Goal: Task Accomplishment & Management: Complete application form

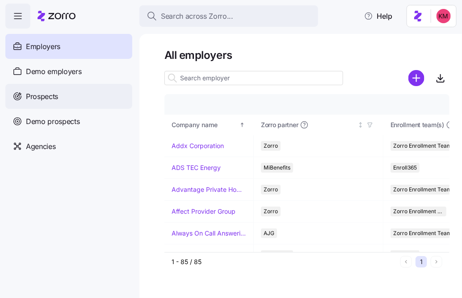
click at [62, 97] on div "Prospects" at bounding box center [68, 96] width 127 height 25
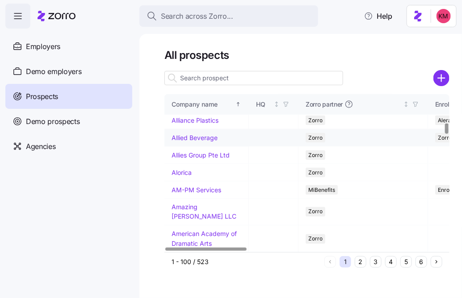
scroll to position [407, 0]
click at [193, 107] on link "Allegeant LLC" at bounding box center [192, 104] width 41 height 8
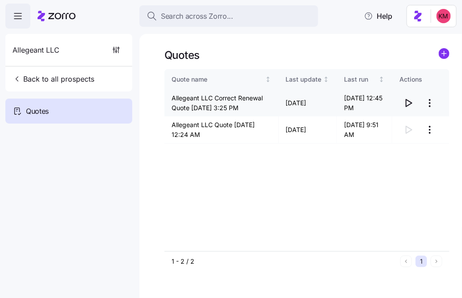
click at [407, 105] on icon "button" at bounding box center [408, 103] width 11 height 11
click at [103, 51] on div "Allegeant LLC" at bounding box center [69, 50] width 120 height 32
click at [113, 50] on icon "button" at bounding box center [116, 50] width 9 height 9
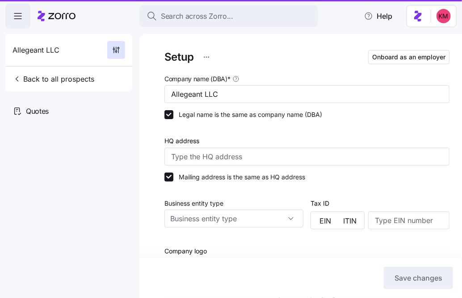
type input "Zorro"
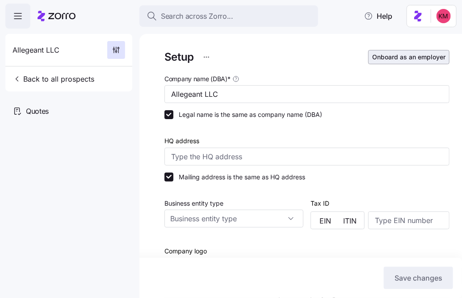
click at [413, 60] on span "Onboard as an employer" at bounding box center [408, 57] width 73 height 9
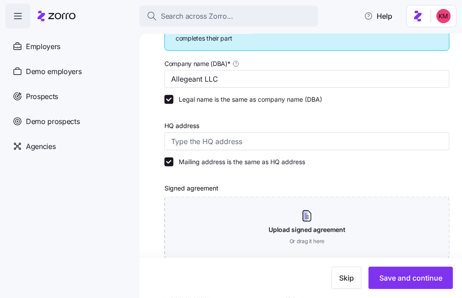
scroll to position [161, 0]
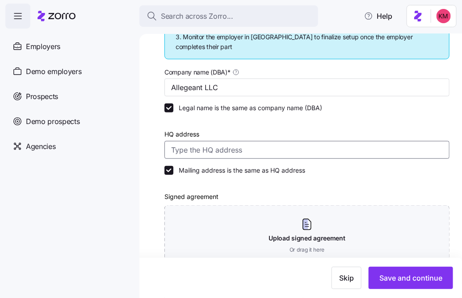
click at [233, 144] on input "HQ address" at bounding box center [306, 150] width 285 height 18
paste input "1954 Greenspring Drive, Suite 640, Timonium, MD 21093"
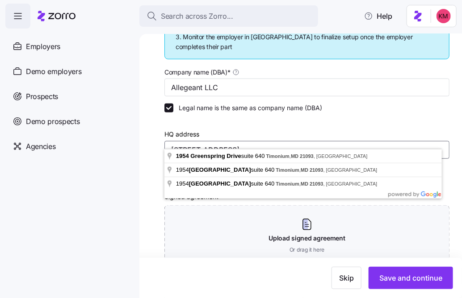
type input "1954 Greenspring Drive, Suite 640, Timonium, MD 21093"
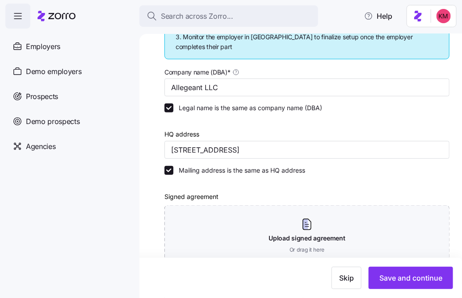
click at [337, 166] on div "Mailing address is the same as HQ address" at bounding box center [306, 170] width 285 height 9
click at [362, 143] on input "1954 Greenspring Drive, Suite 640, Timonium, MD 21093" at bounding box center [306, 150] width 285 height 18
click at [388, 120] on div at bounding box center [306, 124] width 285 height 9
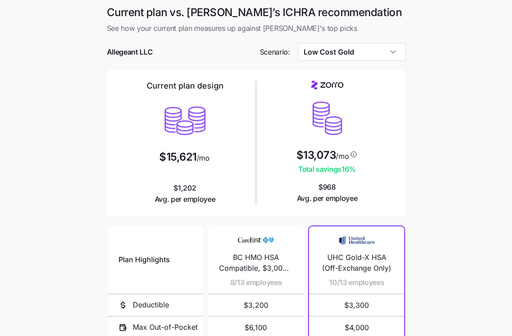
scroll to position [152, 0]
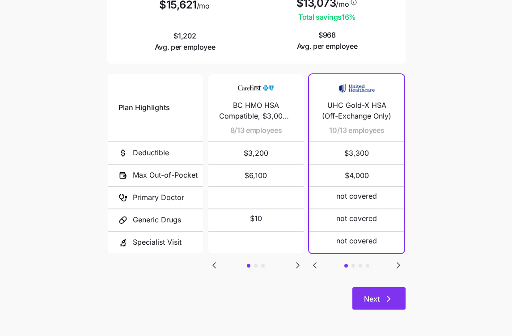
click at [365, 306] on button "Next" at bounding box center [378, 298] width 53 height 22
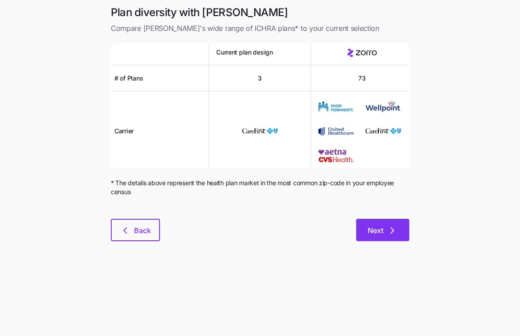
click at [384, 234] on span "Next" at bounding box center [383, 230] width 30 height 11
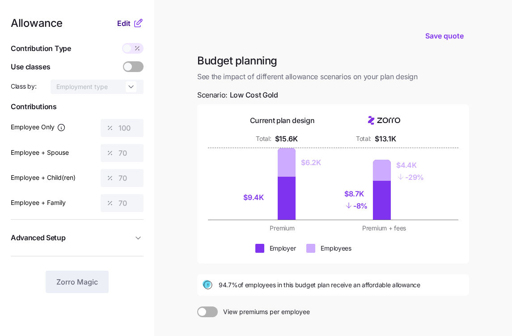
click at [118, 24] on span "Edit" at bounding box center [123, 23] width 13 height 11
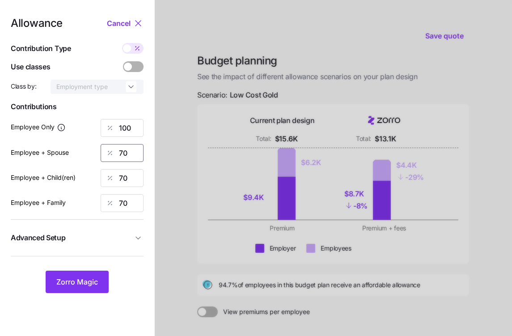
click at [120, 161] on input "70" at bounding box center [122, 153] width 43 height 18
type input "80"
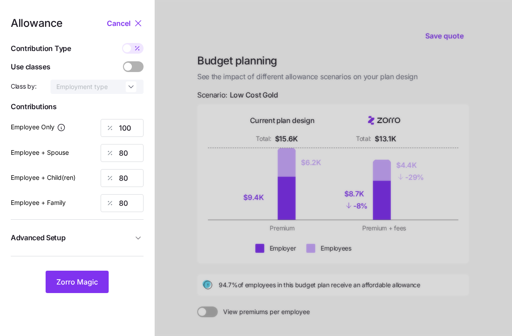
click at [127, 235] on span "Advanced Setup" at bounding box center [72, 237] width 122 height 11
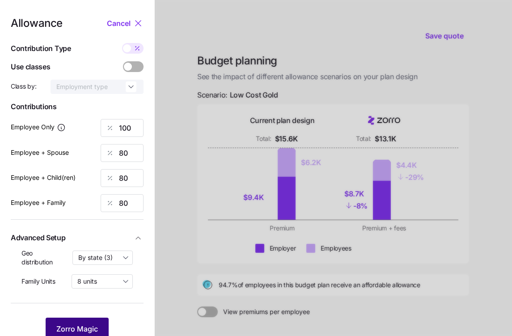
click at [92, 322] on button "Zorro Magic" at bounding box center [77, 328] width 63 height 22
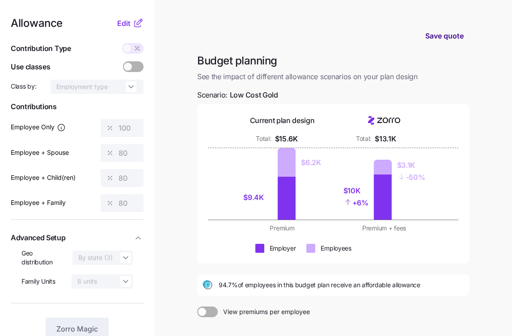
click at [439, 41] on button "Save quote" at bounding box center [444, 35] width 53 height 25
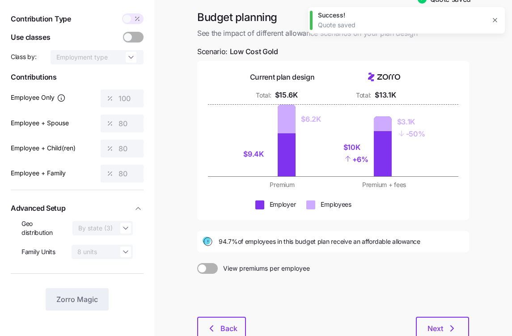
scroll to position [89, 0]
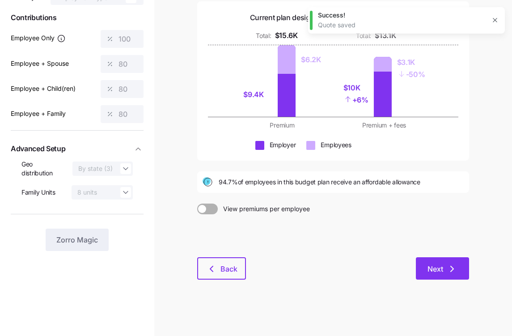
click at [430, 268] on span "Next" at bounding box center [435, 268] width 16 height 11
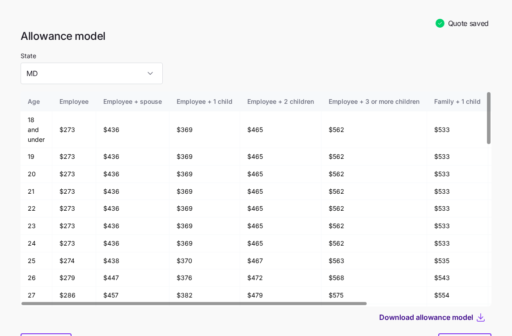
click at [441, 316] on span "Download allowance model" at bounding box center [426, 316] width 94 height 11
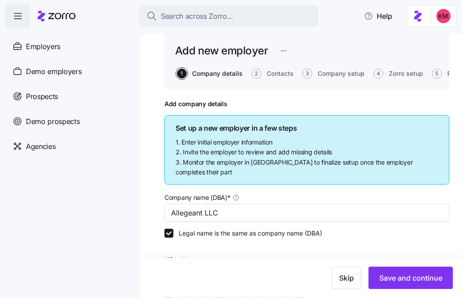
scroll to position [193, 0]
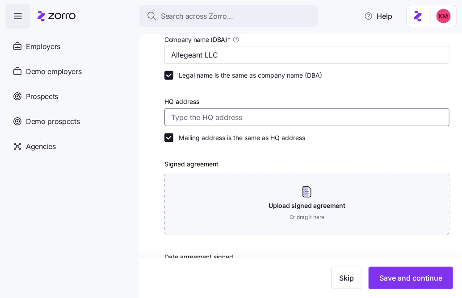
click at [230, 109] on input "HQ address" at bounding box center [306, 118] width 285 height 18
paste input "[STREET_ADDRESS]"
type input "1954 Greenspring Dr suite 640, Timonium, MD 21093, USA"
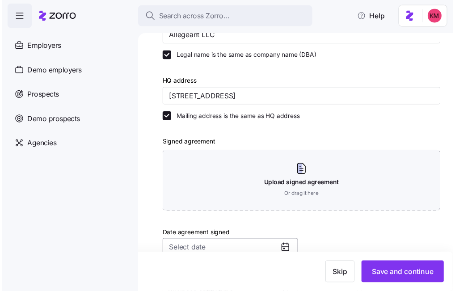
scroll to position [271, 0]
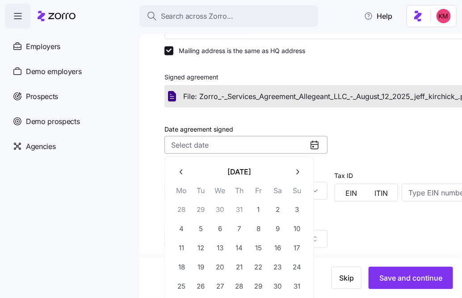
click at [297, 148] on input "Date agreement signed" at bounding box center [245, 145] width 163 height 18
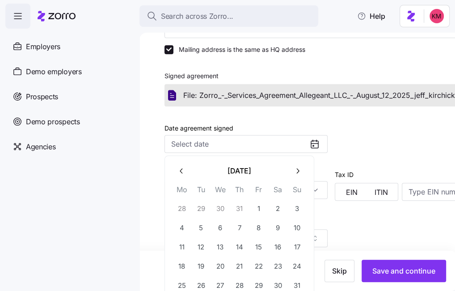
scroll to position [10, 0]
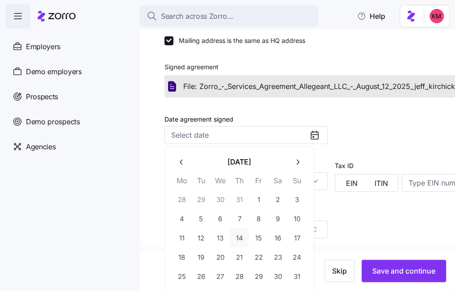
click at [239, 239] on button "14" at bounding box center [239, 237] width 19 height 19
type input "August 14, 2025"
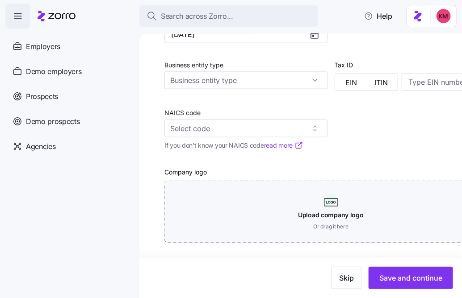
scroll to position [382, 0]
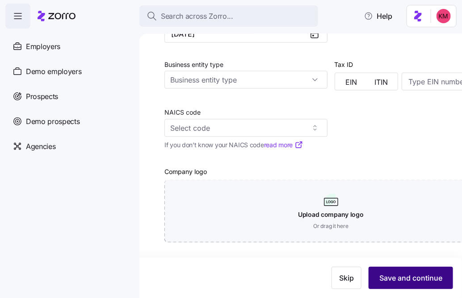
click at [404, 282] on span "Save and continue" at bounding box center [410, 278] width 63 height 11
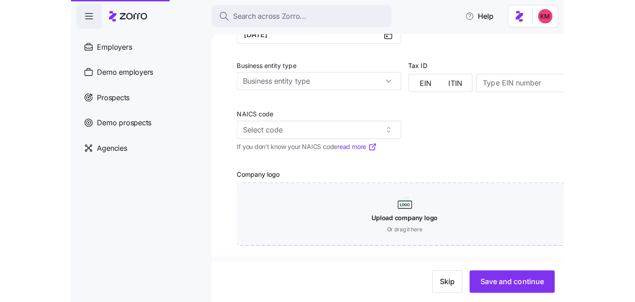
scroll to position [378, 0]
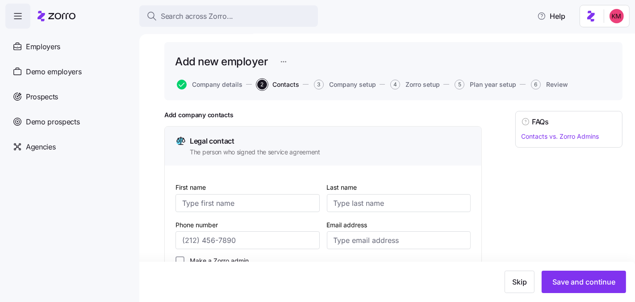
scroll to position [76, 0]
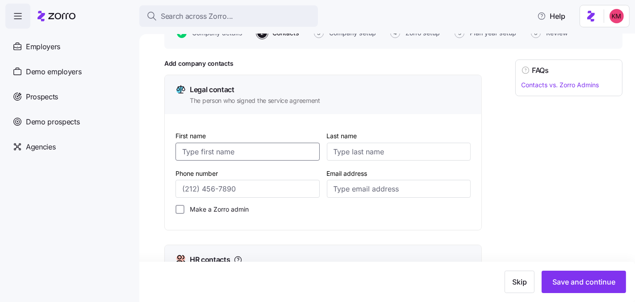
click at [233, 158] on input "First name" at bounding box center [248, 152] width 144 height 18
paste input "Tyler Willse"
drag, startPoint x: 204, startPoint y: 149, endPoint x: 300, endPoint y: 148, distance: 96.1
click at [300, 148] on input "Tyler Willse" at bounding box center [248, 152] width 144 height 18
type input "Tyler"
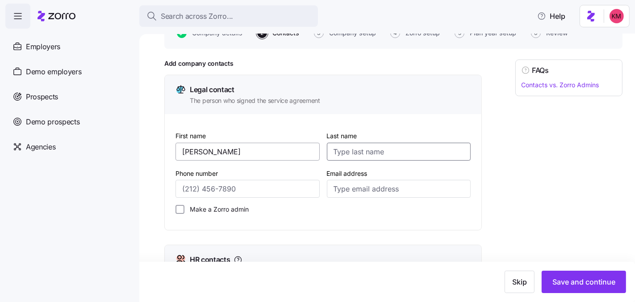
paste input "Willse"
type input "Willse"
click at [386, 185] on input "Email address" at bounding box center [399, 189] width 144 height 18
paste input "twillse@allegeant.net"
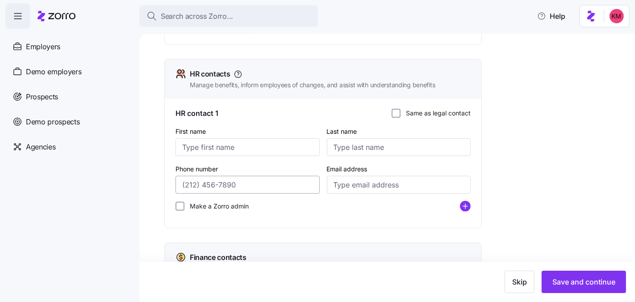
scroll to position [263, 0]
type input "twillse@allegeant.net"
click at [240, 146] on input "First name" at bounding box center [248, 146] width 144 height 18
click at [234, 150] on input "First name" at bounding box center [248, 146] width 144 height 18
paste input "Emma"
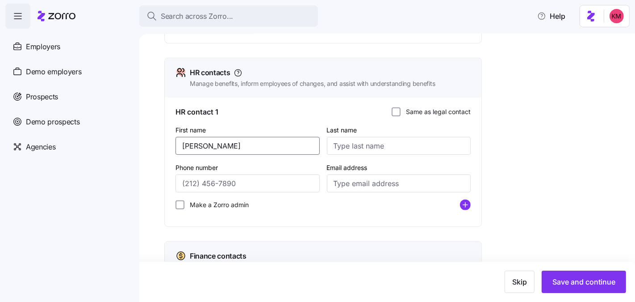
type input "Emma"
click at [378, 144] on input "Last name" at bounding box center [399, 146] width 144 height 18
paste input "Conley"
type input "Conley"
click at [372, 178] on input "Email address" at bounding box center [399, 183] width 144 height 18
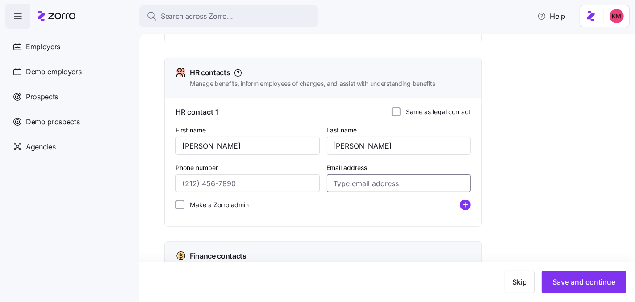
paste input "econley@allegeant.net"
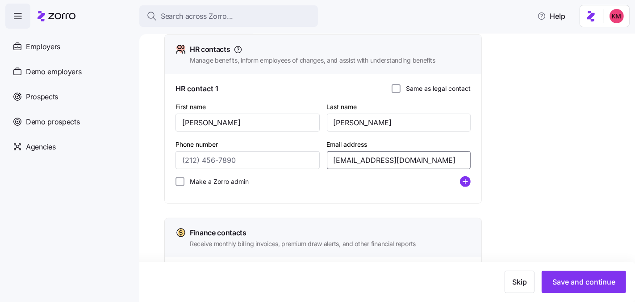
scroll to position [418, 0]
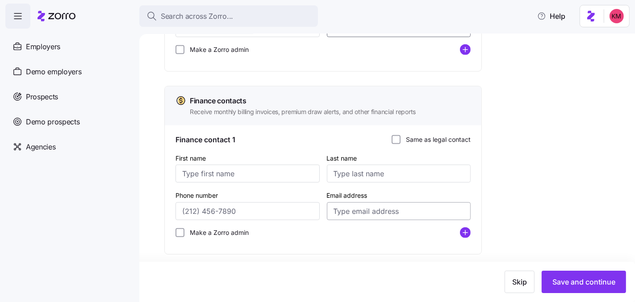
type input "econley@allegeant.net"
click at [362, 206] on input "Email address" at bounding box center [399, 211] width 144 height 18
paste input "econley@allegeant.net"
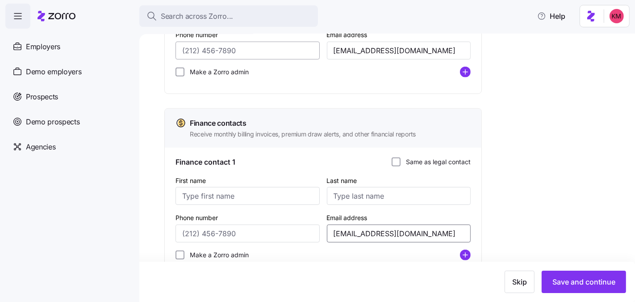
scroll to position [342, 0]
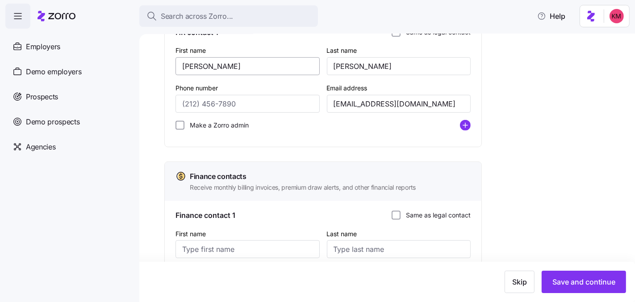
type input "econley@allegeant.net"
click at [215, 65] on input "Emma" at bounding box center [248, 66] width 144 height 18
click at [223, 252] on input "First name" at bounding box center [248, 249] width 144 height 18
paste input "Emma"
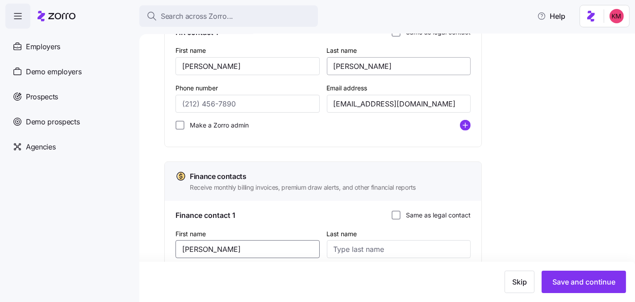
type input "Emma"
click at [352, 62] on input "Conley" at bounding box center [399, 66] width 144 height 18
click at [352, 251] on input "Last name" at bounding box center [399, 249] width 144 height 18
paste input "Conley"
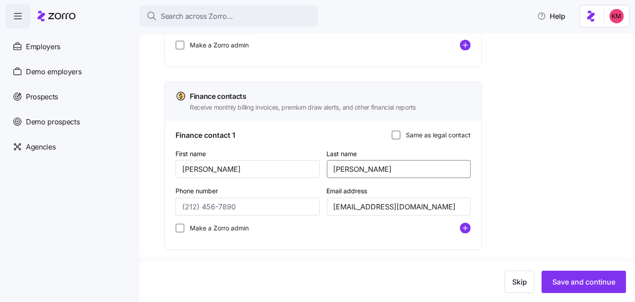
scroll to position [425, 0]
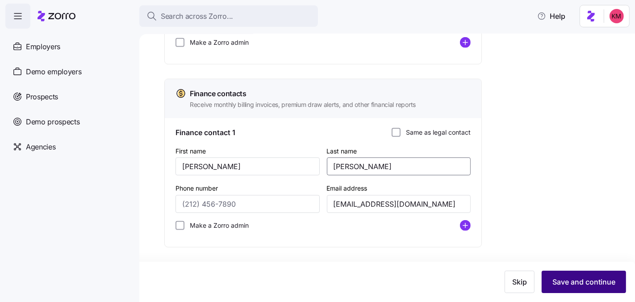
type input "Conley"
click at [461, 276] on button "Save and continue" at bounding box center [584, 281] width 84 height 22
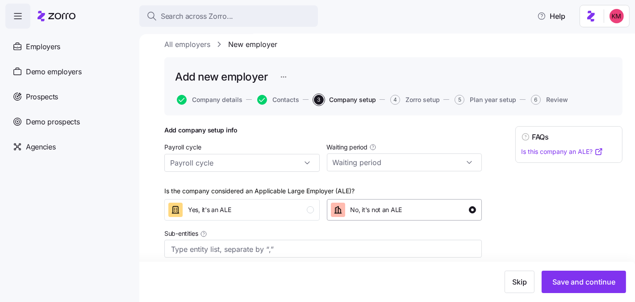
scroll to position [20, 0]
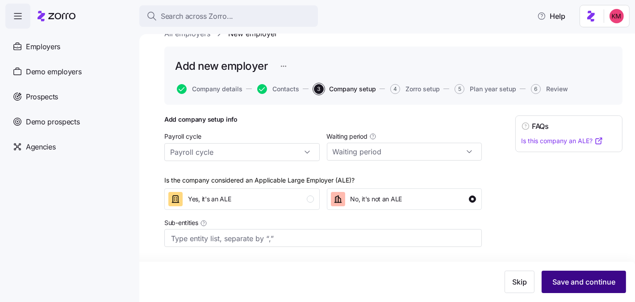
click at [461, 281] on span "Save and continue" at bounding box center [584, 281] width 63 height 11
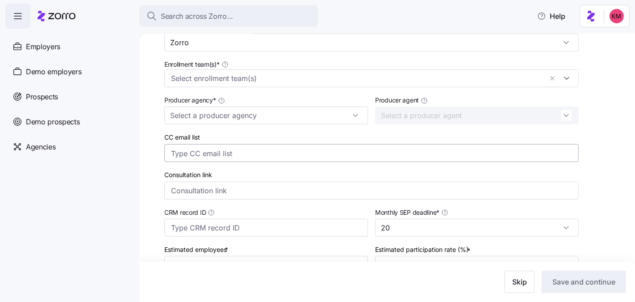
scroll to position [133, 0]
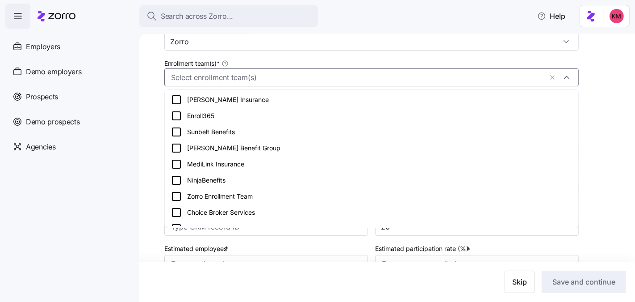
click at [268, 77] on input "Enrollment team(s) *" at bounding box center [357, 78] width 372 height 12
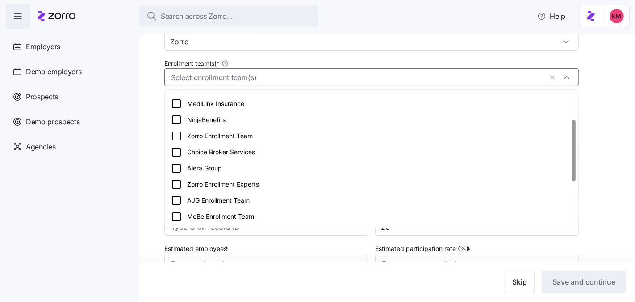
scroll to position [61, 0]
click at [179, 133] on icon at bounding box center [176, 135] width 11 height 11
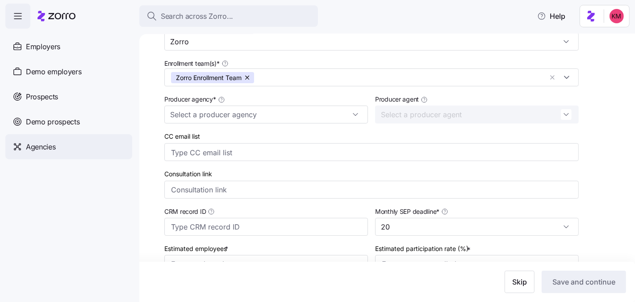
click at [132, 149] on div "Agencies" at bounding box center [68, 146] width 127 height 25
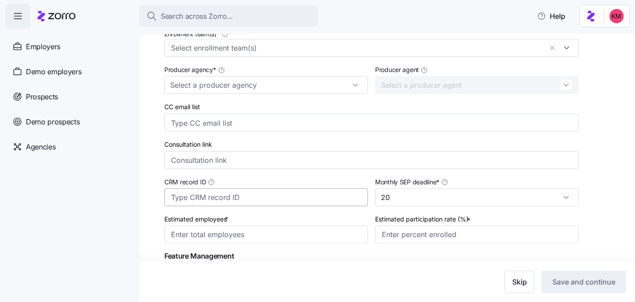
scroll to position [164, 0]
click at [271, 50] on input "Enrollment team(s) *" at bounding box center [357, 48] width 372 height 12
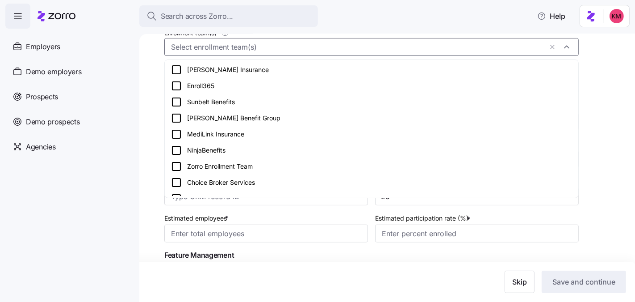
click at [174, 164] on icon at bounding box center [176, 166] width 11 height 11
click at [151, 185] on div "All employers New employer Add new employer Company details Contacts Company se…" at bounding box center [387, 168] width 496 height 268
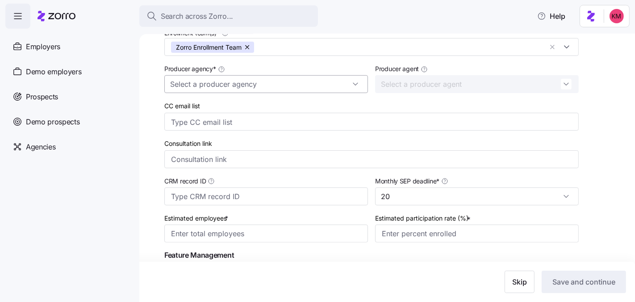
click at [250, 88] on input "Producer agency *" at bounding box center [266, 84] width 204 height 18
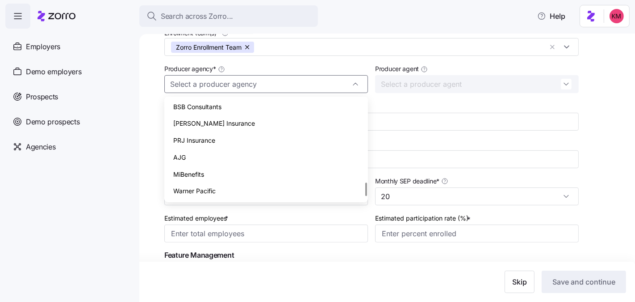
scroll to position [625, 0]
click at [225, 177] on div "Zorro" at bounding box center [266, 173] width 197 height 17
type input "Zorro"
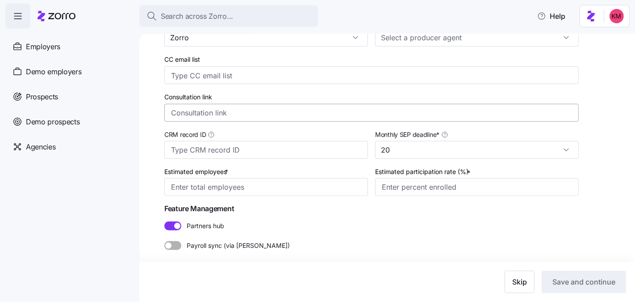
scroll to position [213, 0]
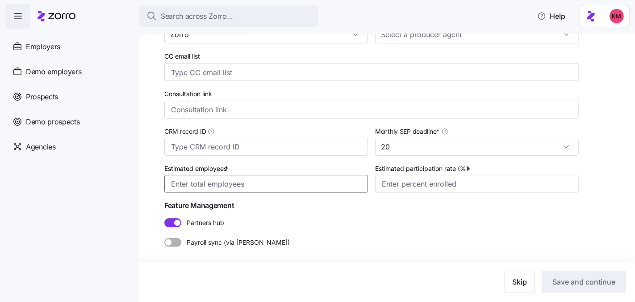
click at [266, 190] on input "Estimated employees *" at bounding box center [266, 184] width 204 height 18
type input "19"
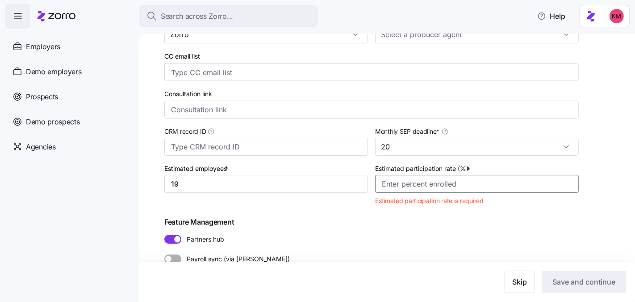
click at [436, 182] on input "Estimated participation rate (%) *" at bounding box center [477, 184] width 204 height 18
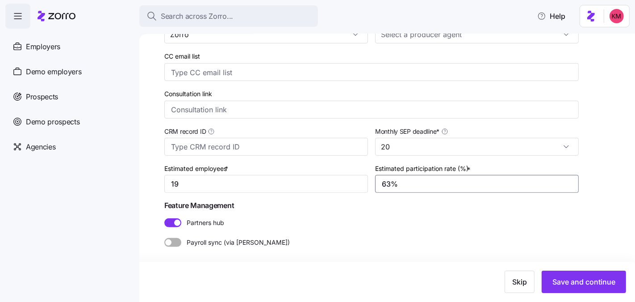
type input "63%"
click at [436, 212] on div "Add Zorro setup info ( will not be included in the employer invitation ) Zorro …" at bounding box center [371, 84] width 415 height 324
click at [180, 222] on span at bounding box center [177, 222] width 6 height 6
click at [164, 218] on input "Partners hub" at bounding box center [164, 218] width 0 height 0
click at [461, 287] on button "Save and continue" at bounding box center [584, 281] width 84 height 22
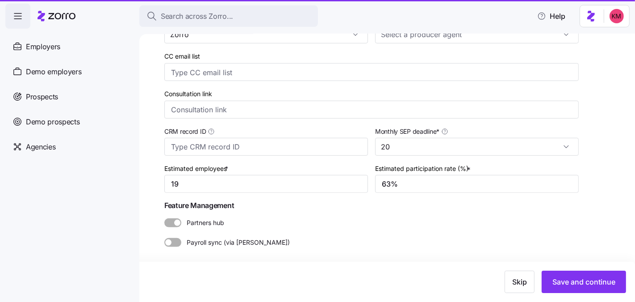
type input "1"
type input "6%"
type input "19"
type input "63%"
type input "Zorro"
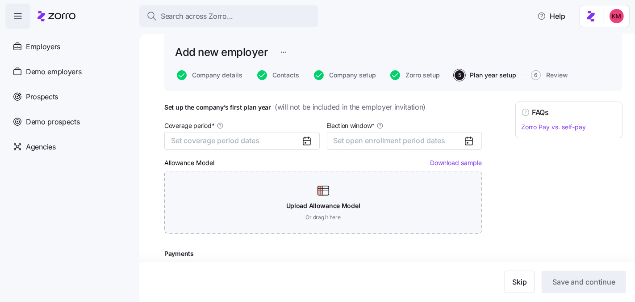
scroll to position [42, 0]
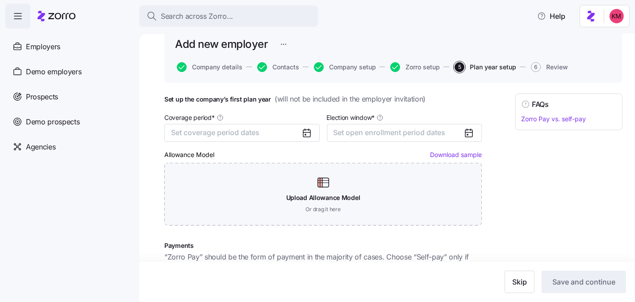
click at [250, 124] on div "Set coverage period dates" at bounding box center [241, 133] width 155 height 18
click at [250, 129] on span "Set coverage period dates" at bounding box center [215, 132] width 88 height 9
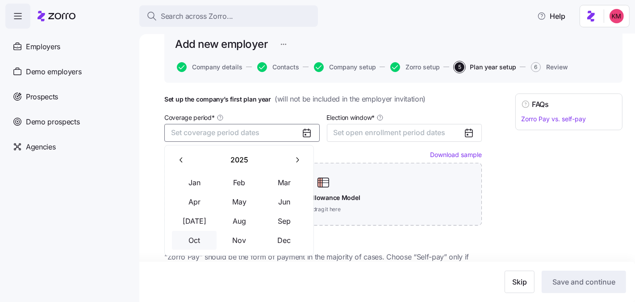
drag, startPoint x: 195, startPoint y: 239, endPoint x: 198, endPoint y: 235, distance: 5.1
click at [194, 239] on button "Oct" at bounding box center [194, 240] width 45 height 19
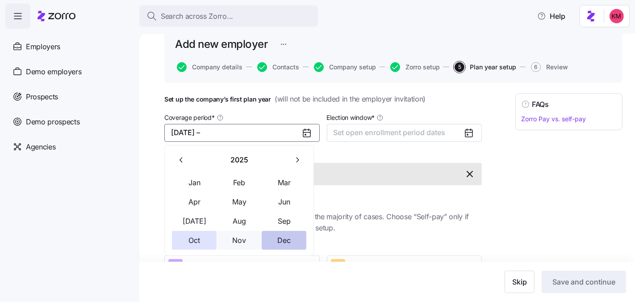
click at [287, 241] on button "Dec" at bounding box center [284, 240] width 45 height 19
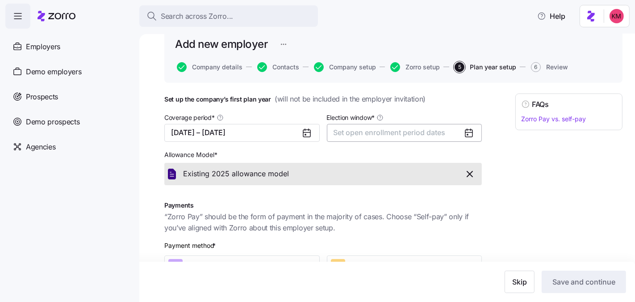
click at [376, 131] on span "Set open enrollment period dates" at bounding box center [390, 132] width 112 height 9
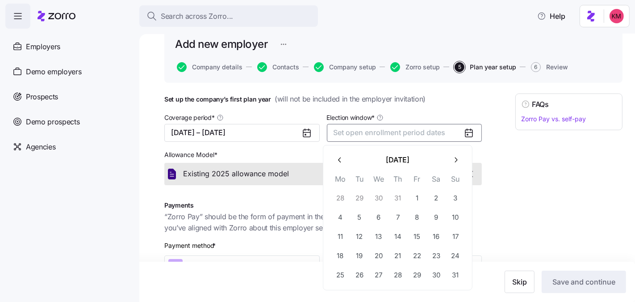
click at [438, 98] on h1 "Set up the company’s first plan year ( will not be included in the employer inv…" at bounding box center [323, 98] width 318 height 11
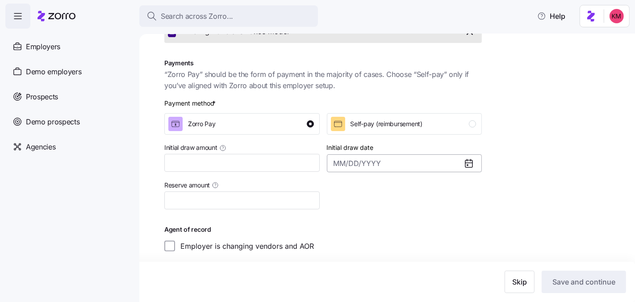
scroll to position [189, 0]
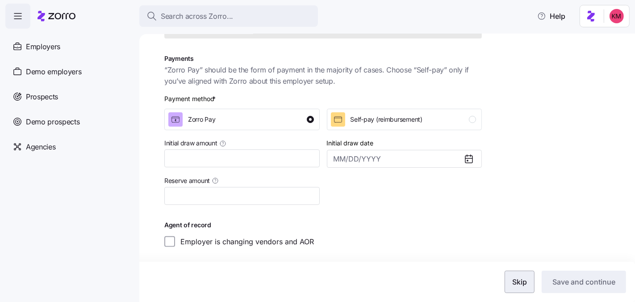
click at [461, 285] on span "Skip" at bounding box center [519, 281] width 15 height 11
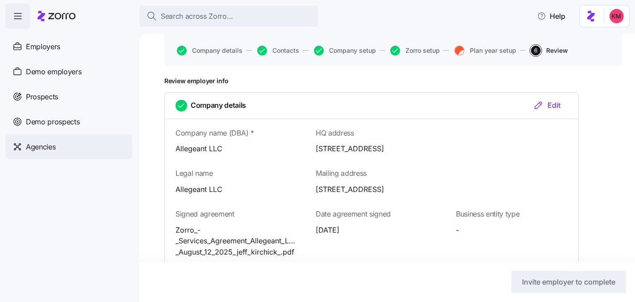
scroll to position [194, 0]
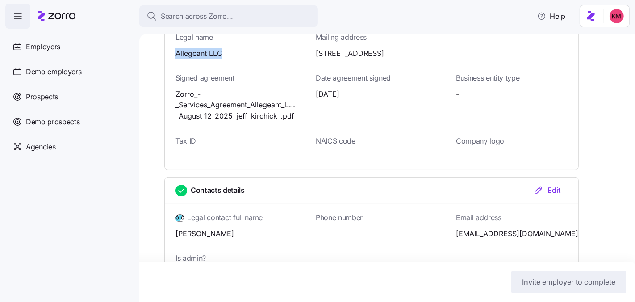
drag, startPoint x: 226, startPoint y: 50, endPoint x: 172, endPoint y: 52, distance: 53.6
click at [172, 52] on div "Legal name Allegeant LLC" at bounding box center [231, 44] width 140 height 35
copy span "Allegeant LLC"
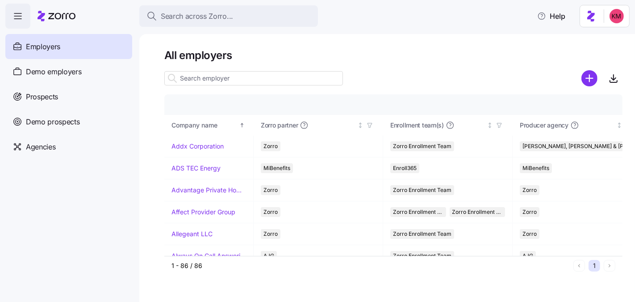
click at [195, 81] on input at bounding box center [253, 78] width 179 height 14
click at [44, 101] on span "Prospects" at bounding box center [42, 96] width 32 height 11
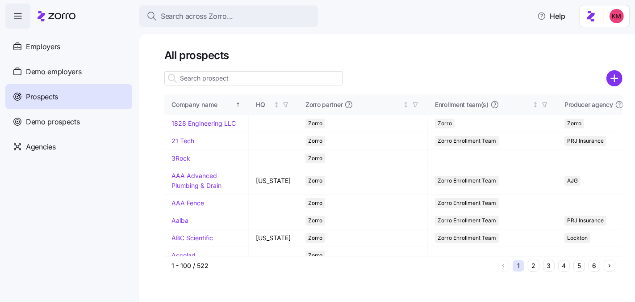
click at [255, 83] on input at bounding box center [253, 78] width 179 height 14
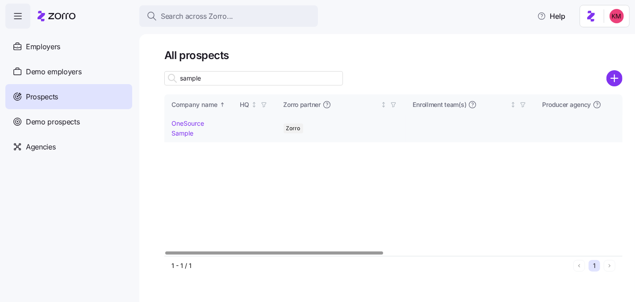
type input "sample"
click at [180, 122] on link "OneSource Sample" at bounding box center [188, 127] width 33 height 17
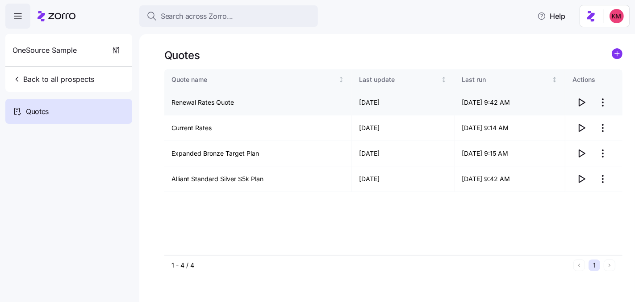
click at [585, 104] on icon "button" at bounding box center [581, 102] width 11 height 11
click at [581, 152] on icon "button" at bounding box center [581, 153] width 11 height 11
click at [265, 194] on div "Quote name Last update Last run Actions Current Rates 08/14/2025 08/14/2025 9:1…" at bounding box center [393, 161] width 458 height 185
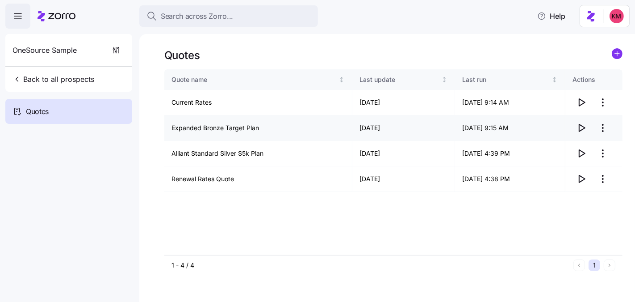
click at [583, 124] on icon "button" at bounding box center [581, 127] width 11 height 11
click at [578, 179] on icon "button" at bounding box center [581, 178] width 11 height 11
click at [581, 155] on icon "button" at bounding box center [581, 153] width 11 height 11
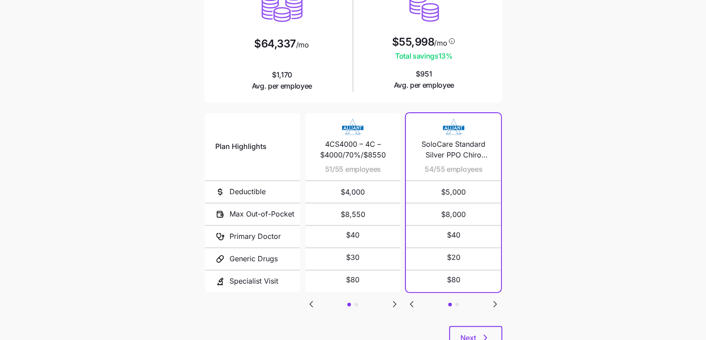
scroll to position [148, 0]
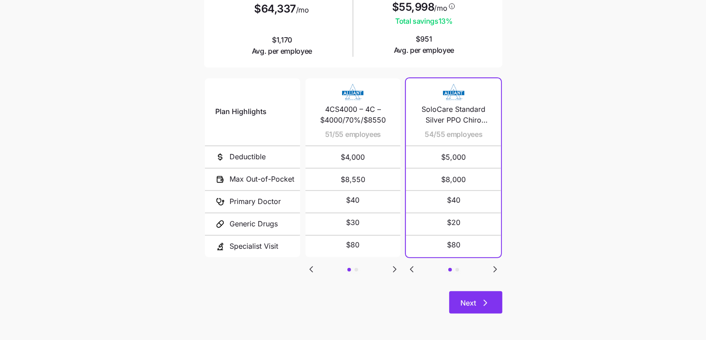
click at [482, 302] on icon "button" at bounding box center [485, 302] width 11 height 11
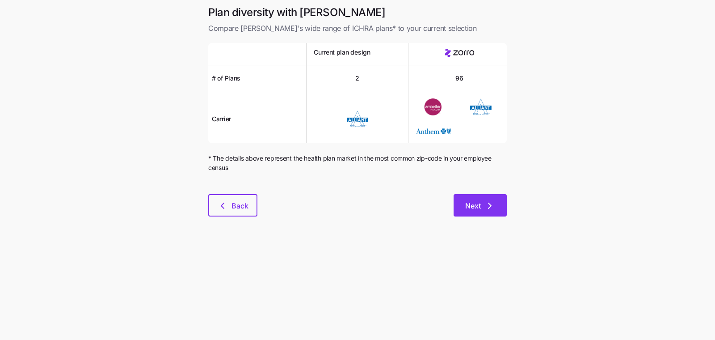
click at [486, 200] on button "Next" at bounding box center [479, 205] width 53 height 22
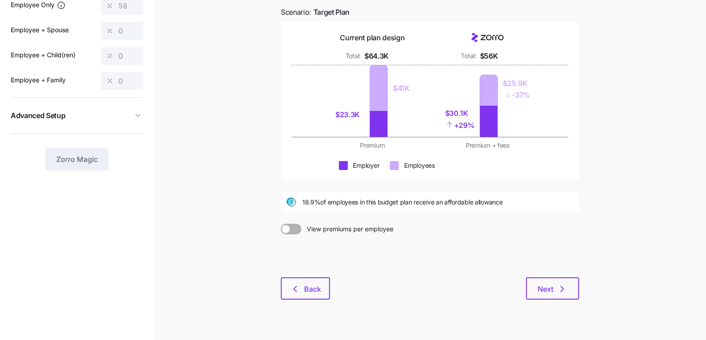
scroll to position [86, 0]
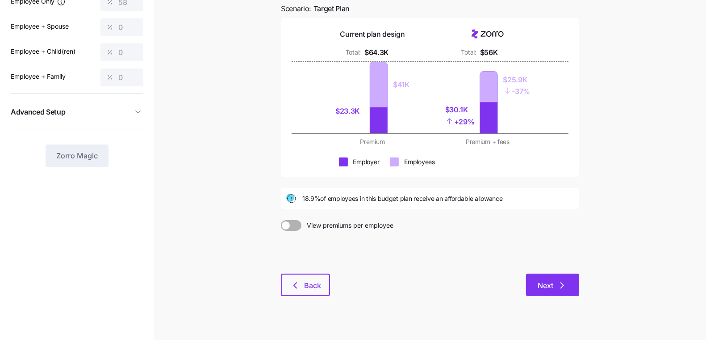
click at [545, 281] on span "Next" at bounding box center [546, 285] width 16 height 11
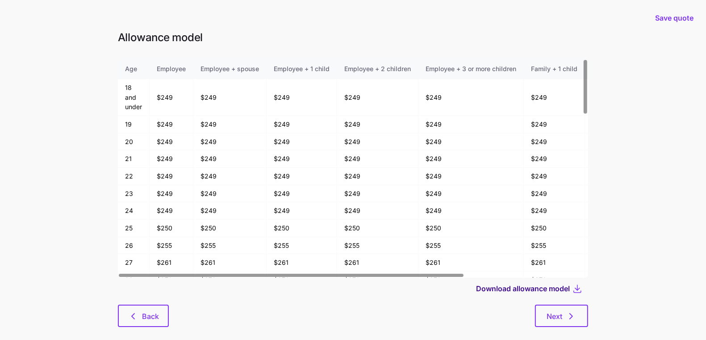
click at [506, 291] on span "Download allowance model" at bounding box center [523, 288] width 94 height 11
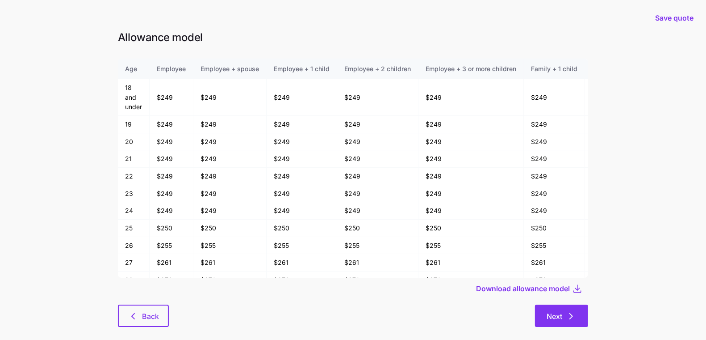
click at [575, 320] on icon "button" at bounding box center [571, 315] width 11 height 11
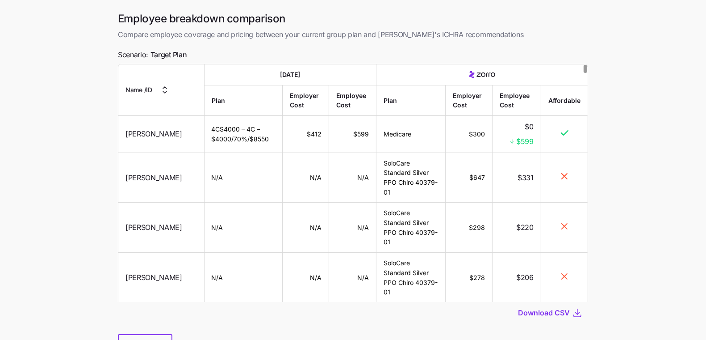
scroll to position [72, 0]
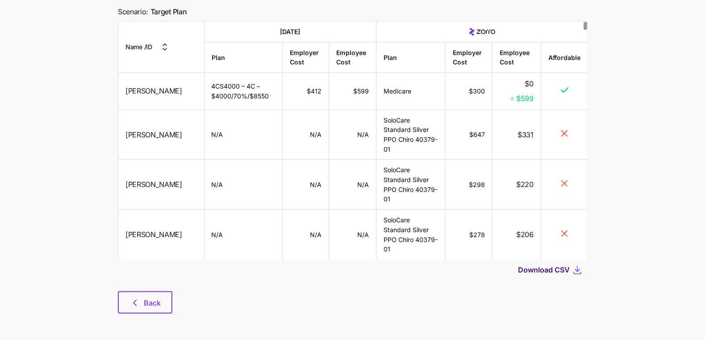
click at [539, 271] on span "Download CSV" at bounding box center [544, 269] width 52 height 11
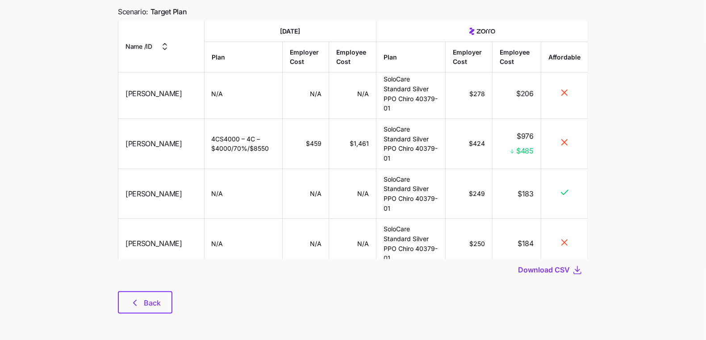
scroll to position [284, 0]
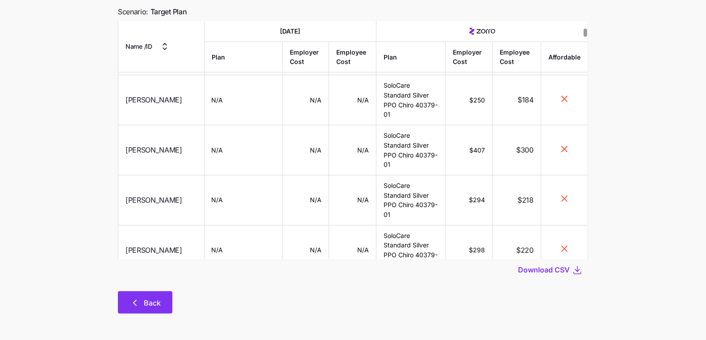
click at [157, 301] on span "Back" at bounding box center [152, 302] width 17 height 11
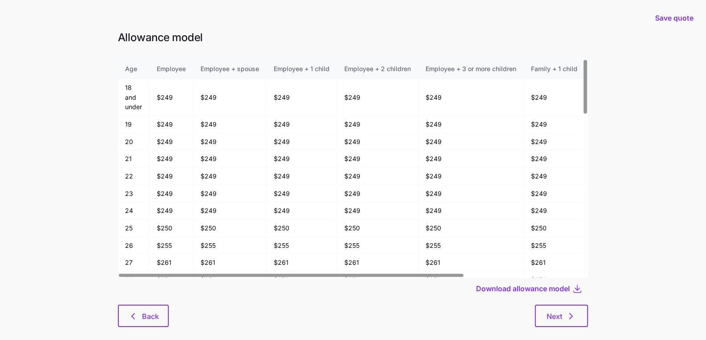
click at [154, 299] on div at bounding box center [353, 301] width 470 height 5
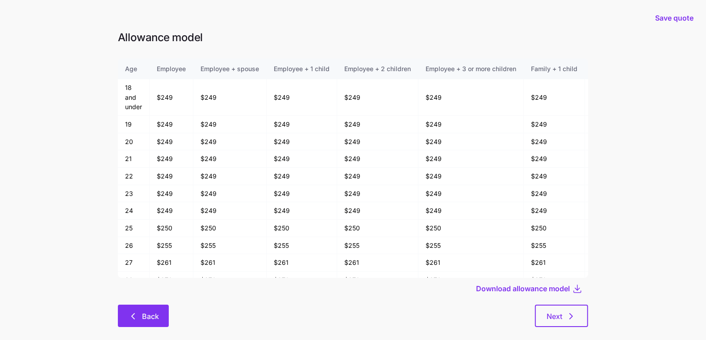
click at [154, 320] on span "Back" at bounding box center [150, 315] width 17 height 11
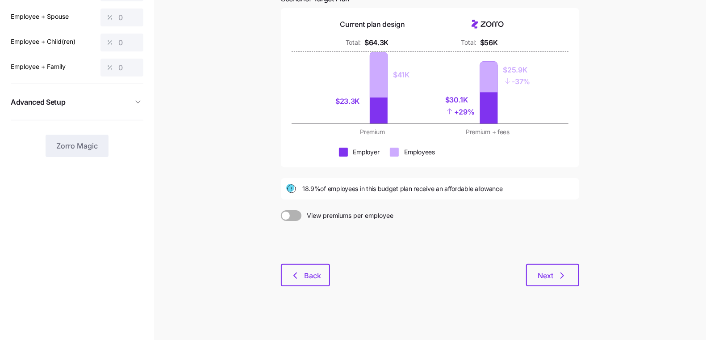
scroll to position [99, 0]
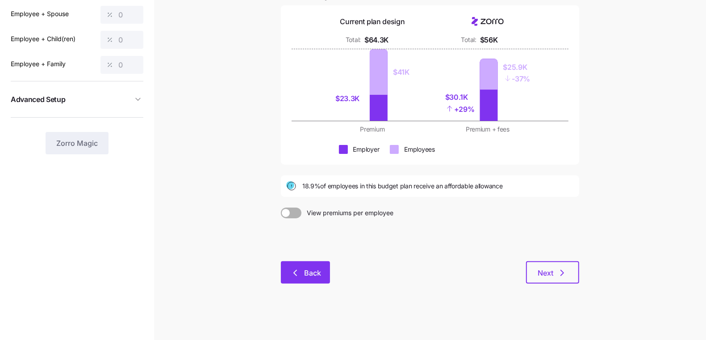
click at [324, 261] on button "Back" at bounding box center [305, 272] width 49 height 22
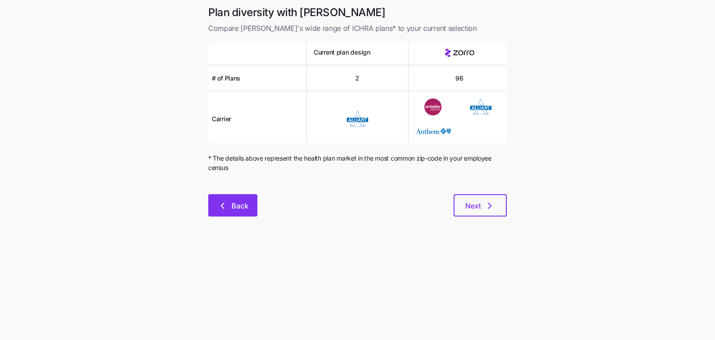
click at [214, 203] on button "Back" at bounding box center [232, 205] width 49 height 22
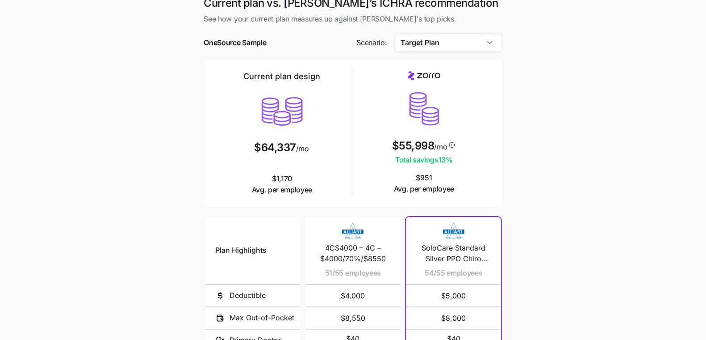
scroll to position [9, 0]
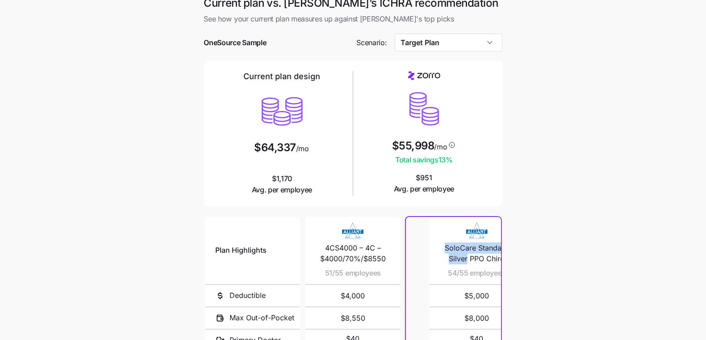
drag, startPoint x: 424, startPoint y: 247, endPoint x: 467, endPoint y: 257, distance: 45.0
click at [467, 257] on span "SoloCare Standard Silver PPO Chiro 40379-01" at bounding box center [477, 253] width 74 height 22
copy span "SoloCare Standard Silver"
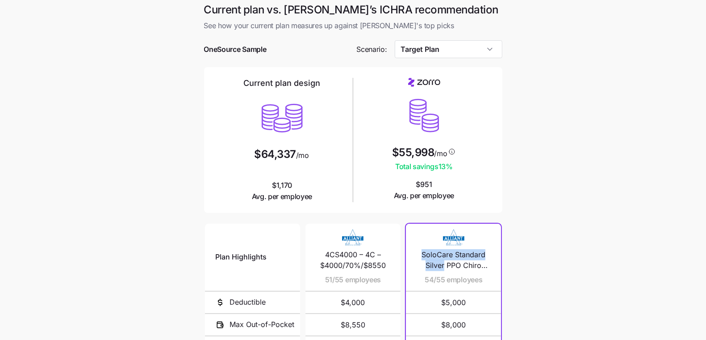
scroll to position [0, 0]
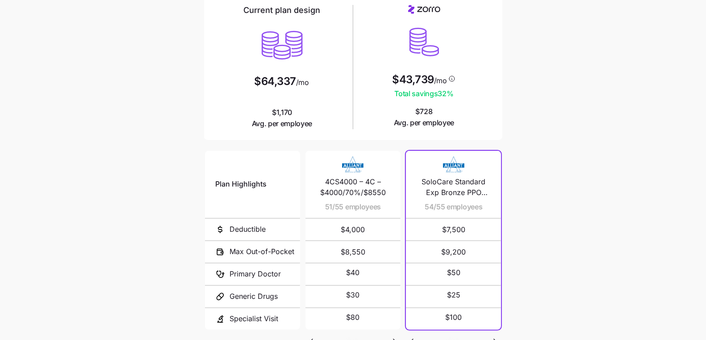
scroll to position [148, 0]
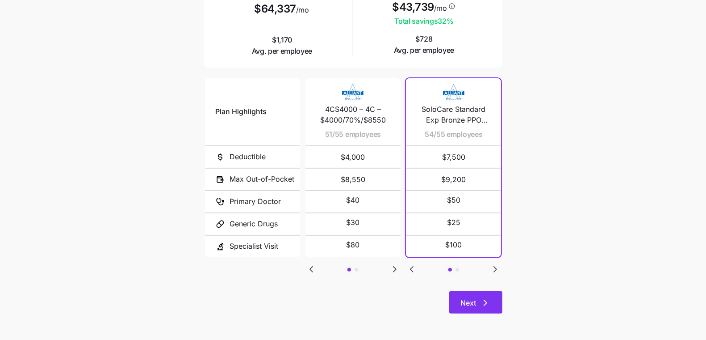
click at [485, 307] on button "Next" at bounding box center [475, 302] width 53 height 22
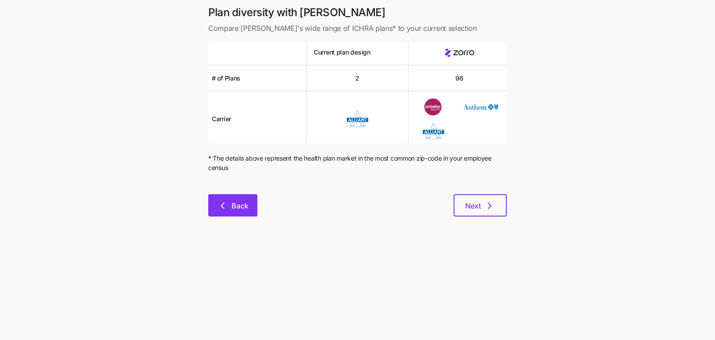
click at [231, 197] on button "Back" at bounding box center [232, 205] width 49 height 22
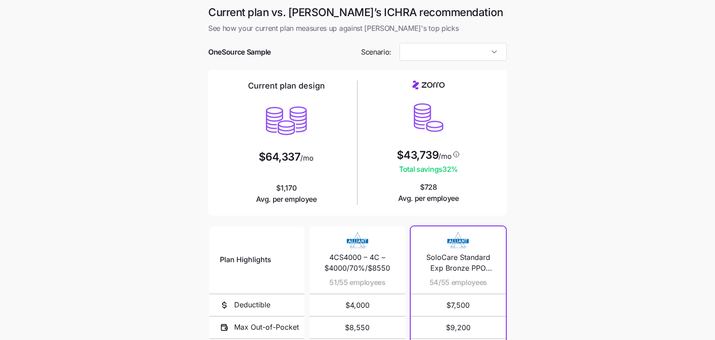
type input "Target Plan"
click at [457, 266] on span "SoloCare Standard Exp Bronze PPO Chiro 40393-01" at bounding box center [454, 263] width 74 height 22
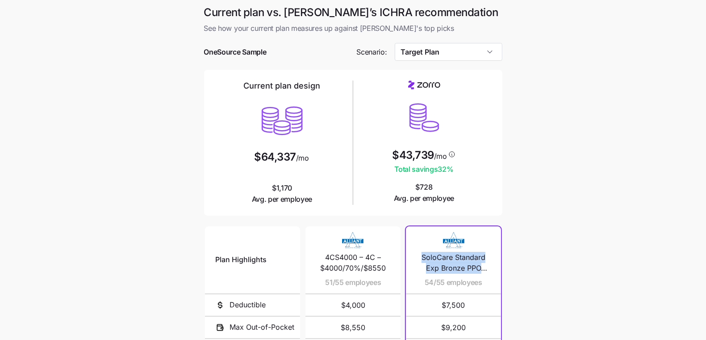
click at [457, 266] on span "SoloCare Standard Exp Bronze PPO Chiro 40393-01" at bounding box center [454, 263] width 74 height 22
copy span "SoloCare Standard Exp Bronze PPO Chiro 40393-01"
click at [570, 268] on main "Current plan vs. Zorro’s ICHRA recommendation See how your current plan measure…" at bounding box center [353, 244] width 706 height 488
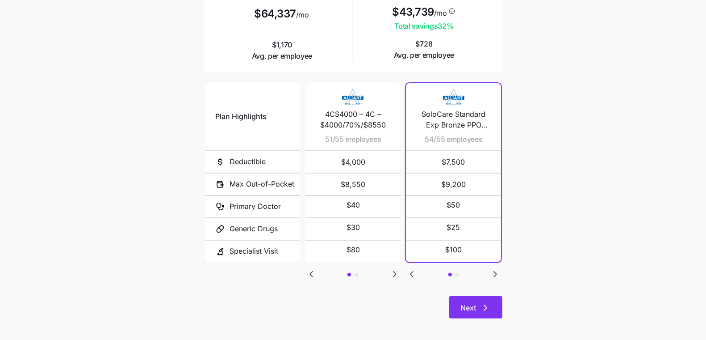
scroll to position [148, 0]
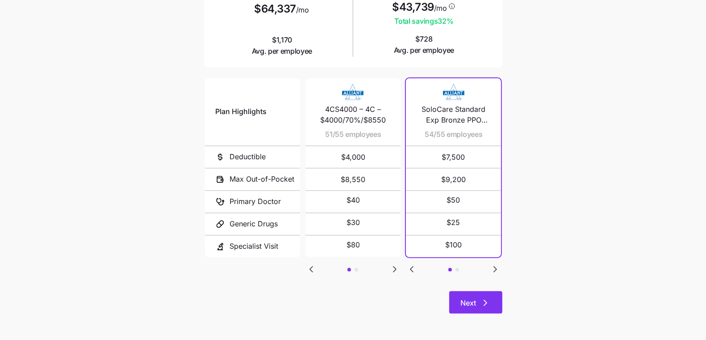
click at [454, 312] on button "Next" at bounding box center [475, 302] width 53 height 22
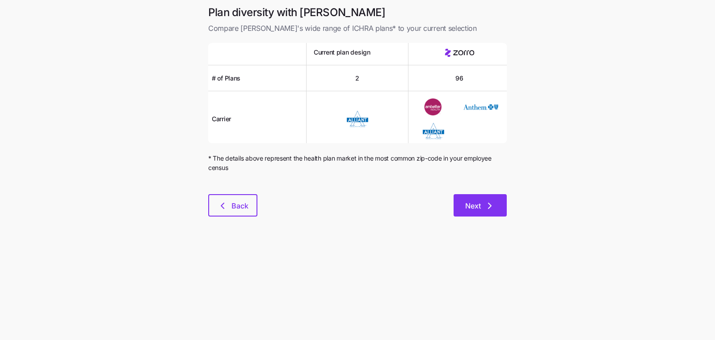
click at [478, 202] on span "Next" at bounding box center [473, 205] width 16 height 11
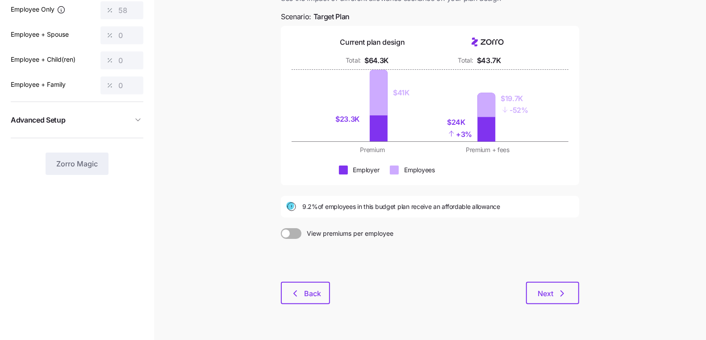
scroll to position [99, 0]
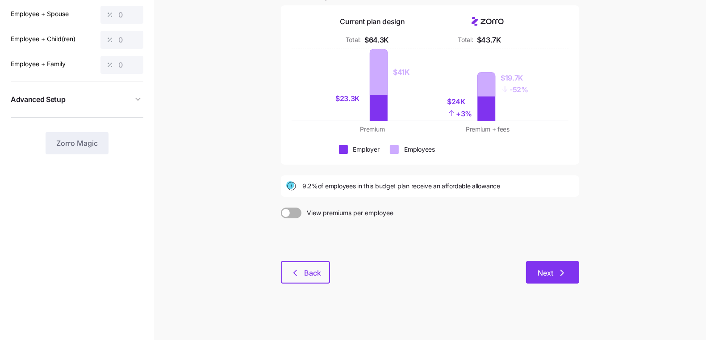
click at [552, 274] on span "Next" at bounding box center [546, 272] width 16 height 11
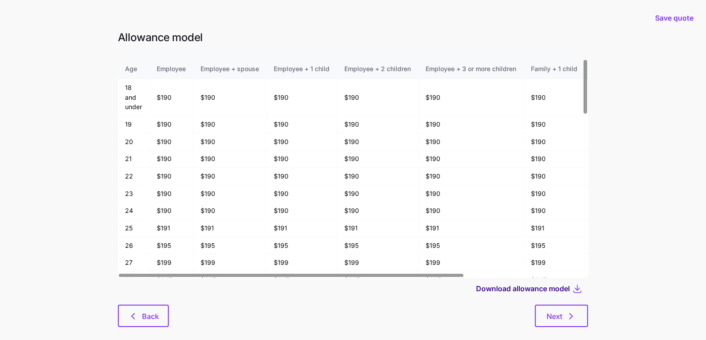
click at [515, 289] on span "Download allowance model" at bounding box center [523, 288] width 94 height 11
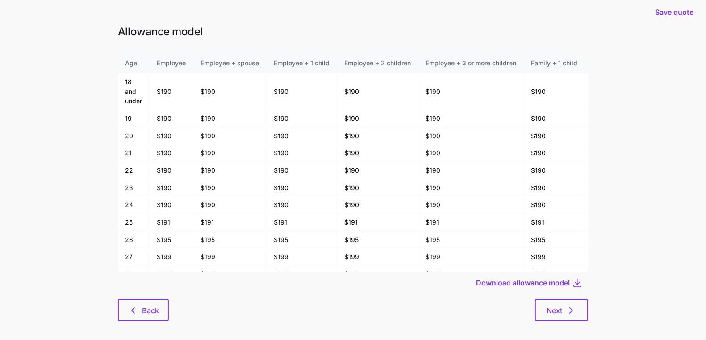
scroll to position [14, 0]
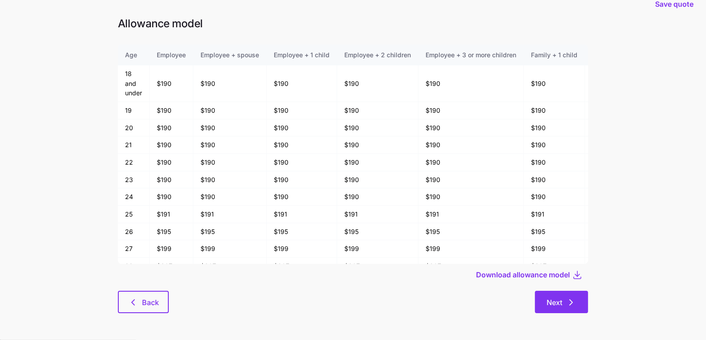
click at [574, 297] on icon "button" at bounding box center [571, 302] width 11 height 11
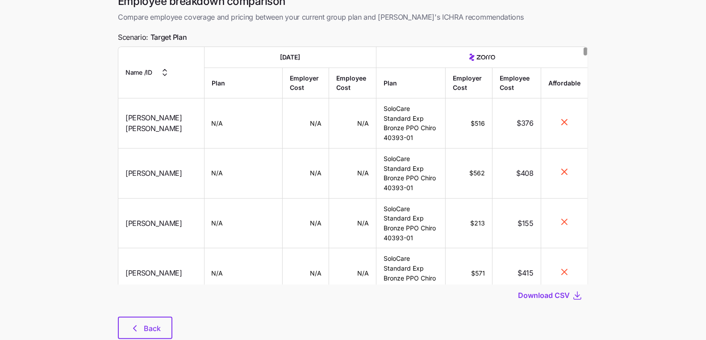
scroll to position [72, 0]
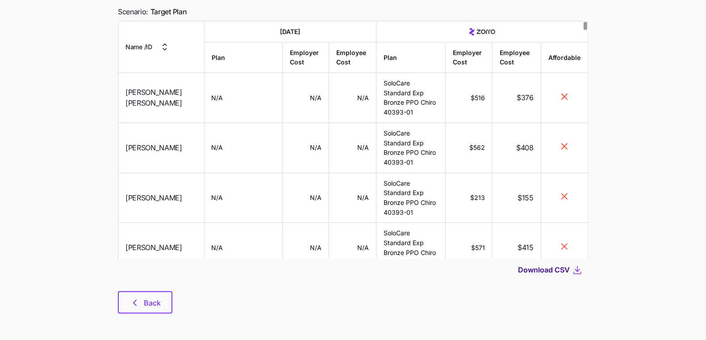
click at [535, 273] on span "Download CSV" at bounding box center [544, 269] width 52 height 11
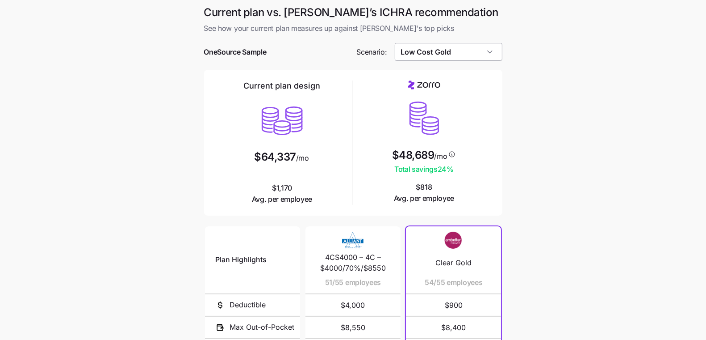
click at [449, 50] on input "Low Cost Gold" at bounding box center [449, 52] width 108 height 18
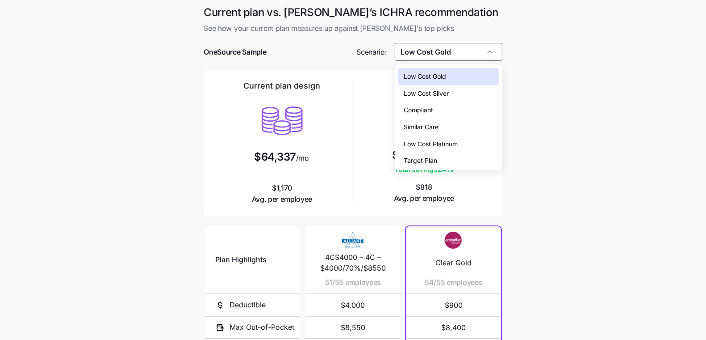
click at [448, 94] on span "Low Cost Silver" at bounding box center [426, 93] width 45 height 10
type input "Low Cost Silver"
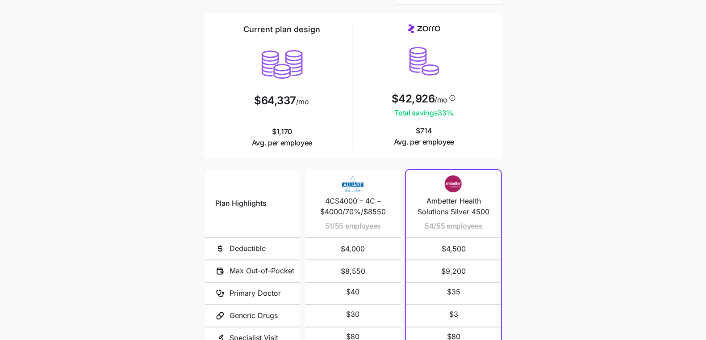
scroll to position [148, 0]
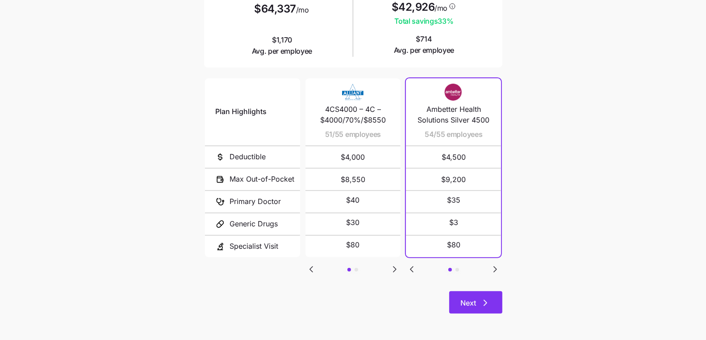
click at [472, 300] on span "Next" at bounding box center [469, 302] width 16 height 11
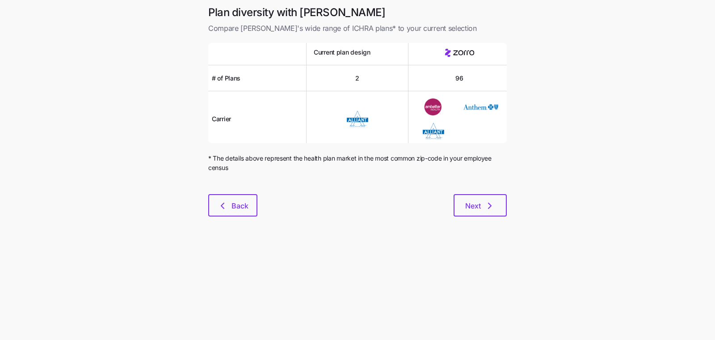
click at [480, 186] on div at bounding box center [357, 188] width 298 height 11
click at [481, 205] on span "Next" at bounding box center [480, 205] width 30 height 11
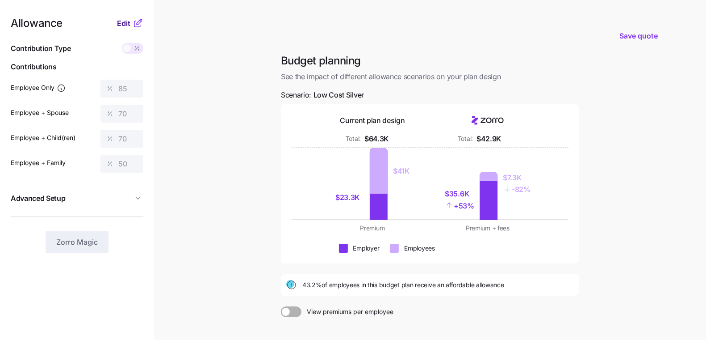
click at [126, 24] on span "Edit" at bounding box center [123, 23] width 13 height 11
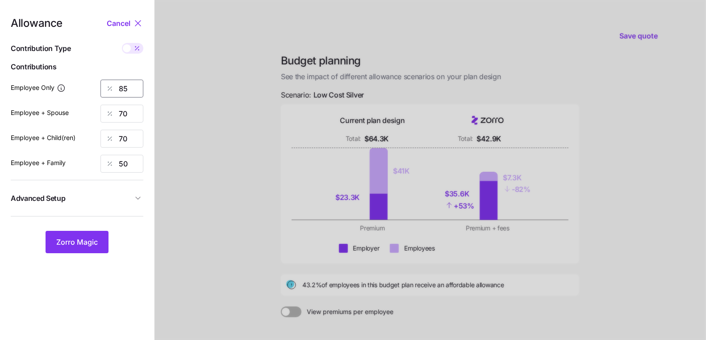
click at [132, 84] on input "85" at bounding box center [122, 89] width 43 height 18
type input "58"
type input "0"
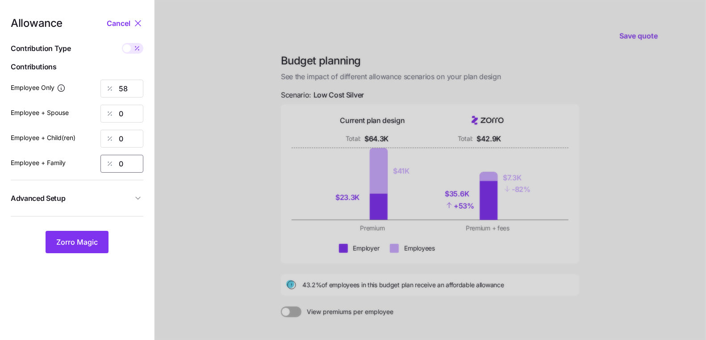
type input "0"
click at [115, 200] on span "Advanced Setup" at bounding box center [72, 198] width 122 height 11
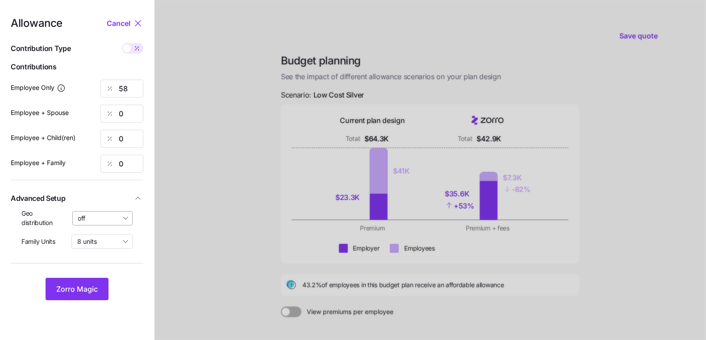
click at [110, 218] on input "off" at bounding box center [102, 218] width 61 height 14
click at [105, 268] on span "By state (3)" at bounding box center [98, 270] width 34 height 10
type input "By state (3)"
click at [86, 287] on span "Zorro Magic" at bounding box center [77, 288] width 42 height 11
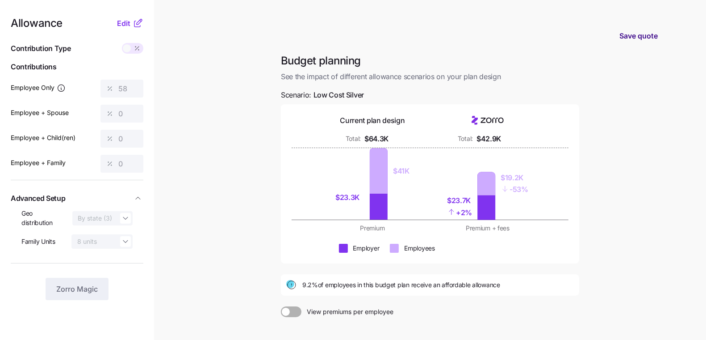
click at [642, 31] on span "Save quote" at bounding box center [639, 35] width 38 height 11
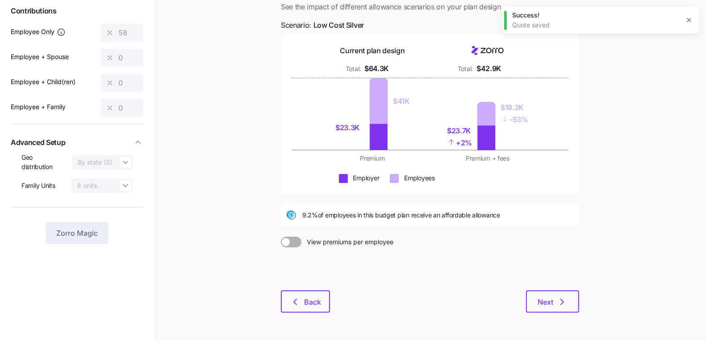
scroll to position [85, 0]
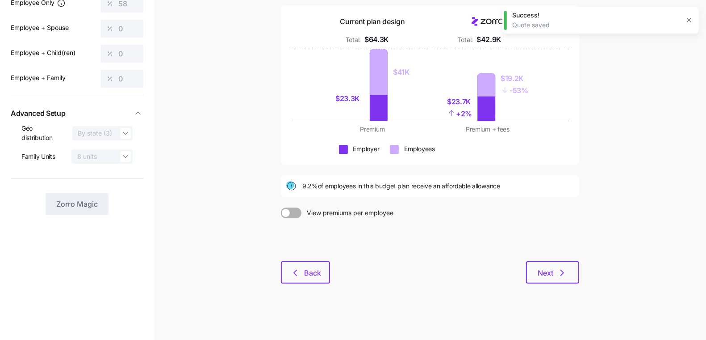
click at [533, 258] on div at bounding box center [430, 239] width 298 height 43
click at [536, 264] on button "Next" at bounding box center [552, 272] width 53 height 22
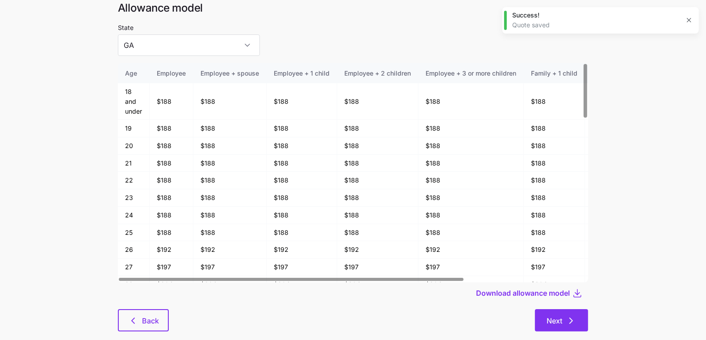
scroll to position [46, 0]
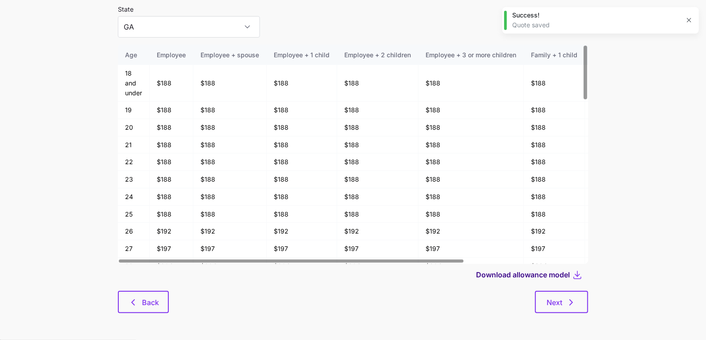
click at [544, 279] on span "Download allowance model" at bounding box center [523, 274] width 94 height 11
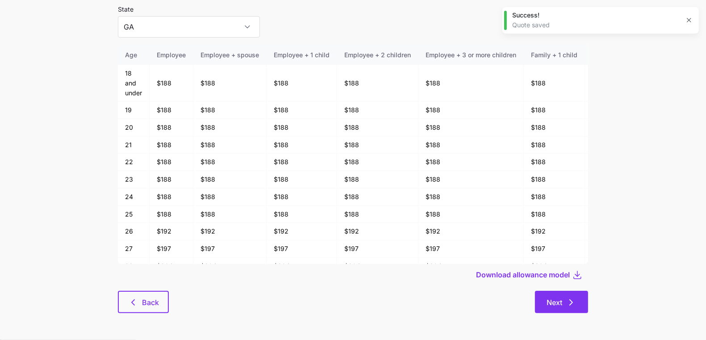
click at [552, 303] on span "Next" at bounding box center [555, 302] width 16 height 11
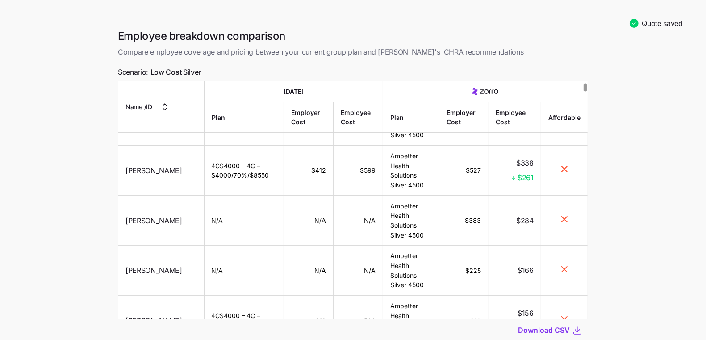
scroll to position [95, 0]
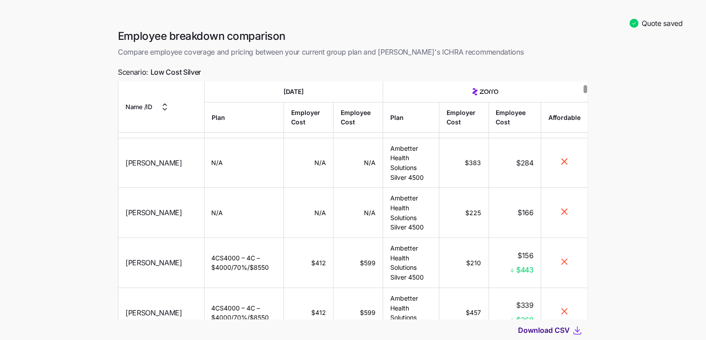
click at [532, 325] on span "Download CSV" at bounding box center [544, 329] width 52 height 11
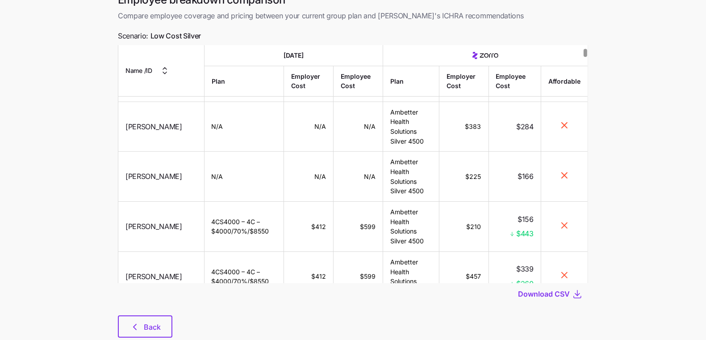
scroll to position [60, 0]
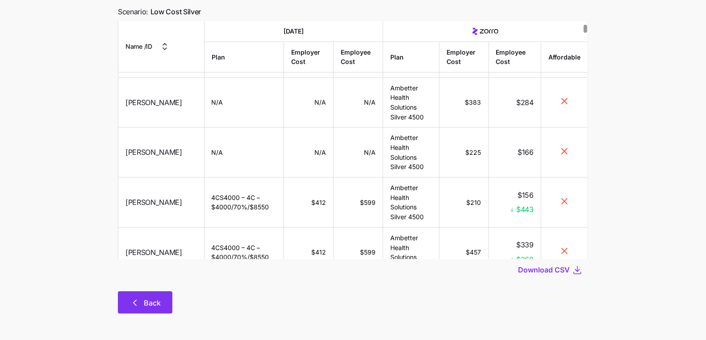
click at [134, 299] on icon "button" at bounding box center [135, 302] width 11 height 11
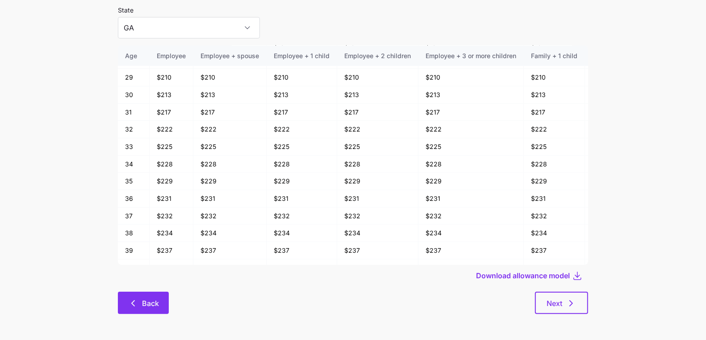
scroll to position [46, 0]
click at [133, 303] on icon "button" at bounding box center [133, 301] width 3 height 5
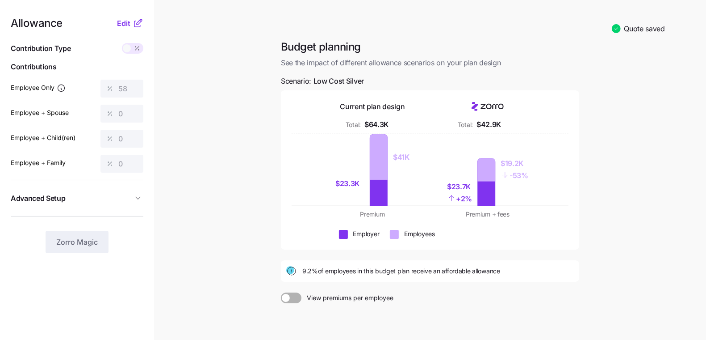
click at [138, 206] on button "Advanced Setup" at bounding box center [77, 198] width 133 height 22
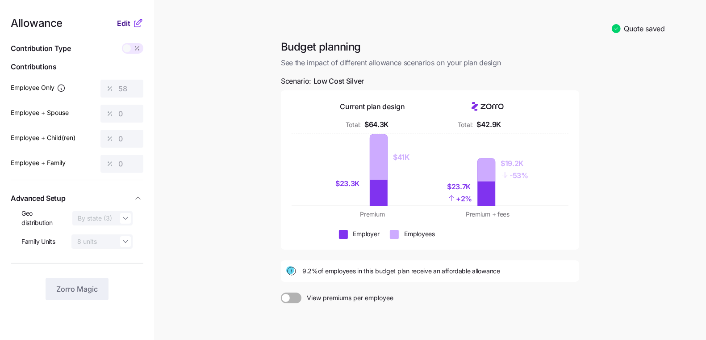
click at [125, 21] on span "Edit" at bounding box center [123, 23] width 13 height 11
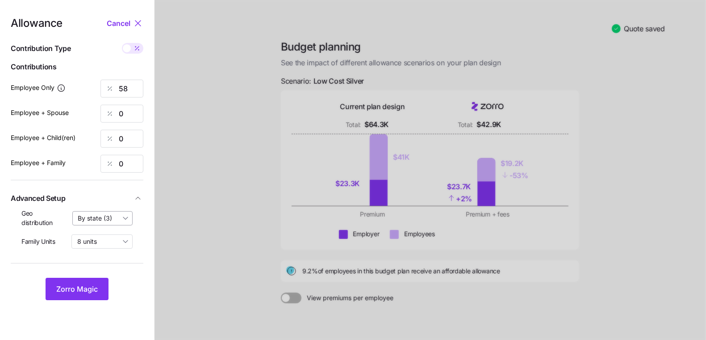
click at [123, 221] on input "By state (3)" at bounding box center [102, 218] width 61 height 14
click at [108, 243] on div "off" at bounding box center [102, 239] width 53 height 15
type input "off"
click at [81, 287] on span "Zorro Magic" at bounding box center [77, 288] width 42 height 11
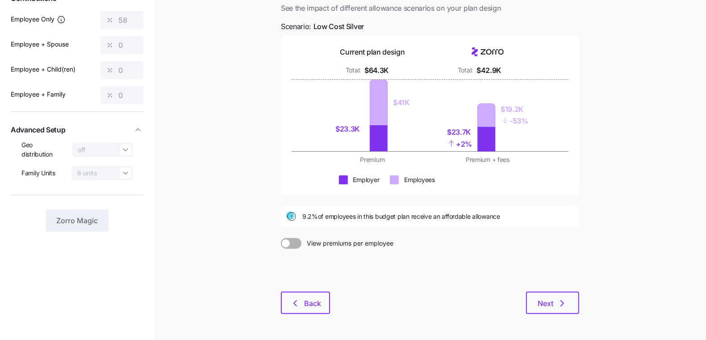
scroll to position [99, 0]
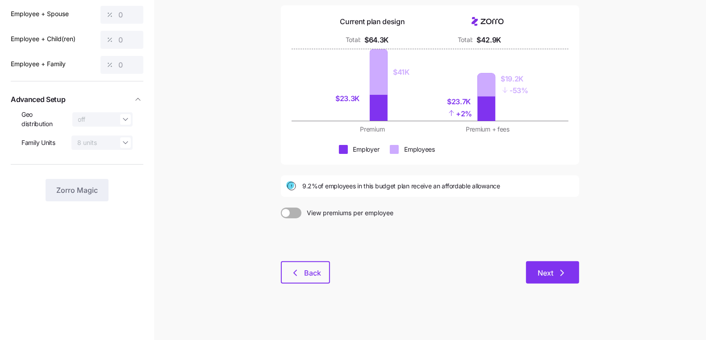
click at [554, 267] on span "Next" at bounding box center [553, 272] width 30 height 11
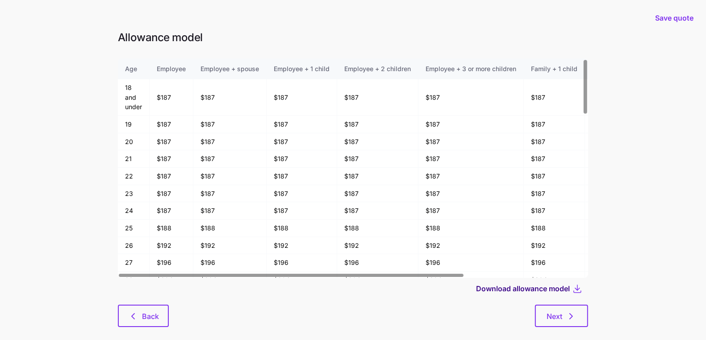
click at [528, 290] on span "Download allowance model" at bounding box center [523, 288] width 94 height 11
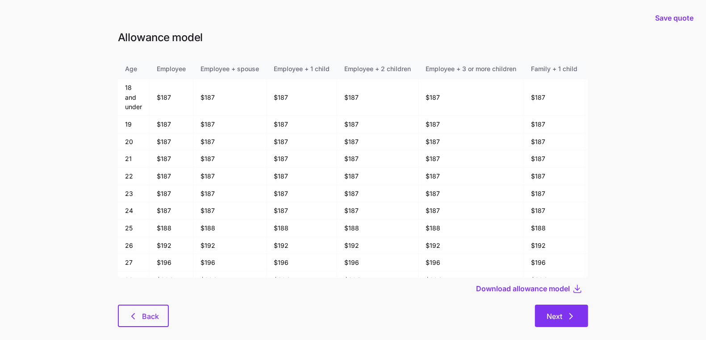
click at [559, 315] on span "Next" at bounding box center [555, 315] width 16 height 11
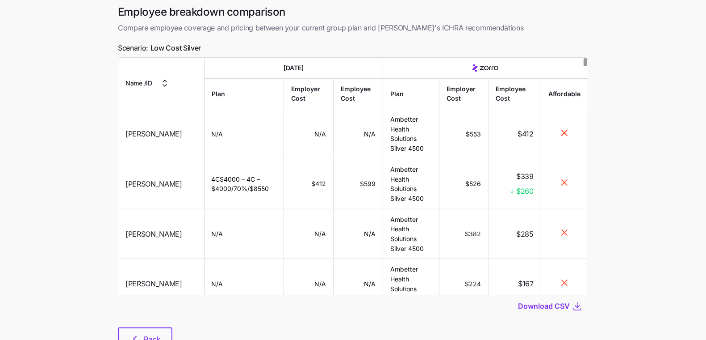
scroll to position [72, 0]
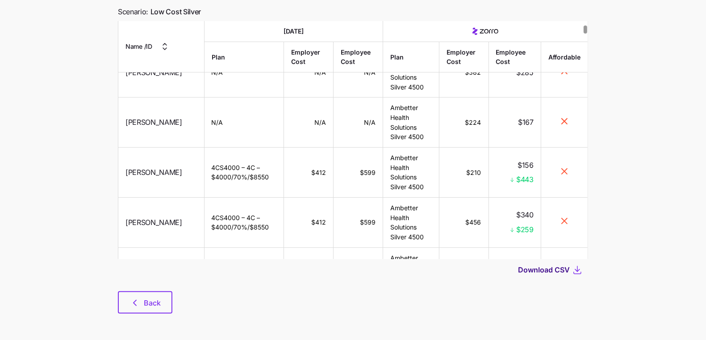
click at [526, 271] on span "Download CSV" at bounding box center [544, 269] width 52 height 11
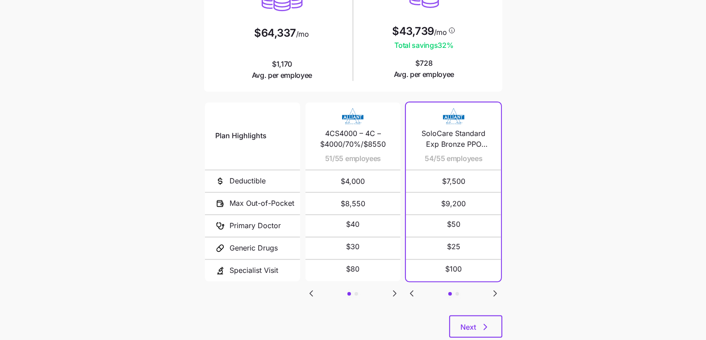
scroll to position [148, 0]
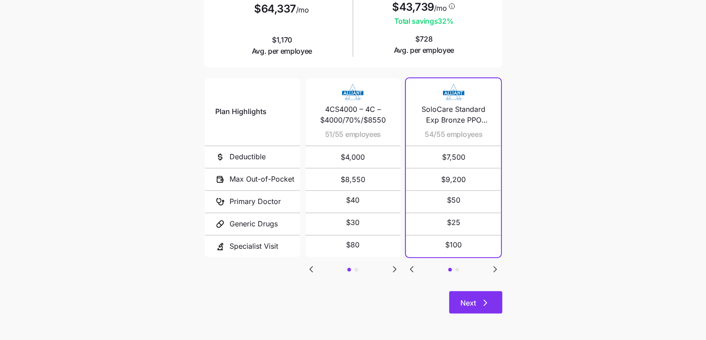
click at [482, 310] on button "Next" at bounding box center [475, 302] width 53 height 22
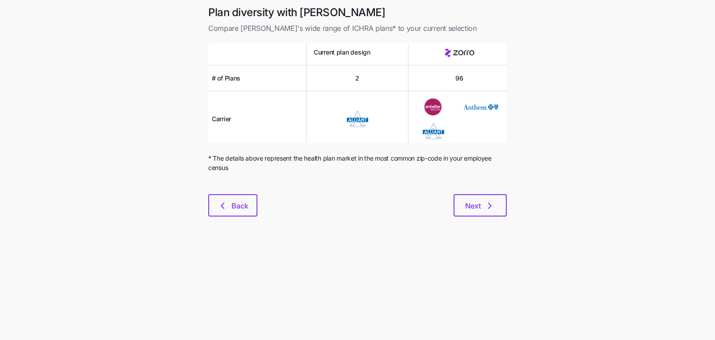
click at [472, 216] on div "Plan diversity with Zorro Compare [PERSON_NAME]'s wide range of ICHRA plans* to…" at bounding box center [357, 116] width 313 height 222
click at [473, 214] on button "Next" at bounding box center [479, 205] width 53 height 22
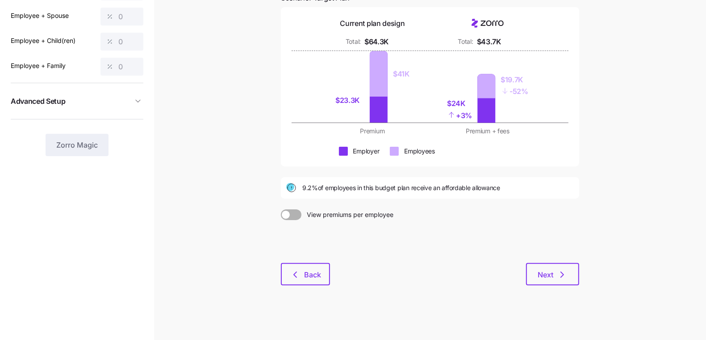
scroll to position [96, 0]
click at [135, 101] on icon "button" at bounding box center [138, 101] width 9 height 9
